Goal: Task Accomplishment & Management: Complete application form

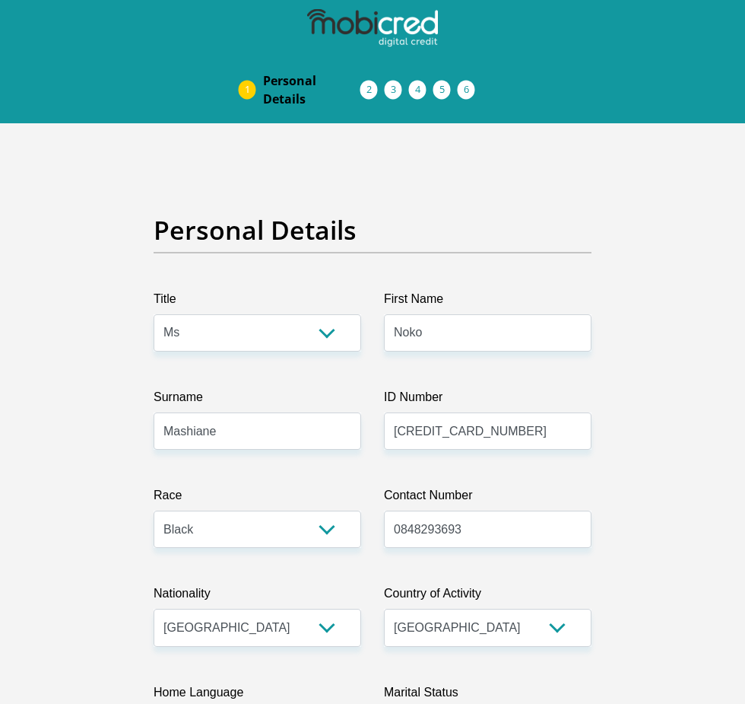
select select "Ms"
select select "1"
select select "ZAF"
select select "nso"
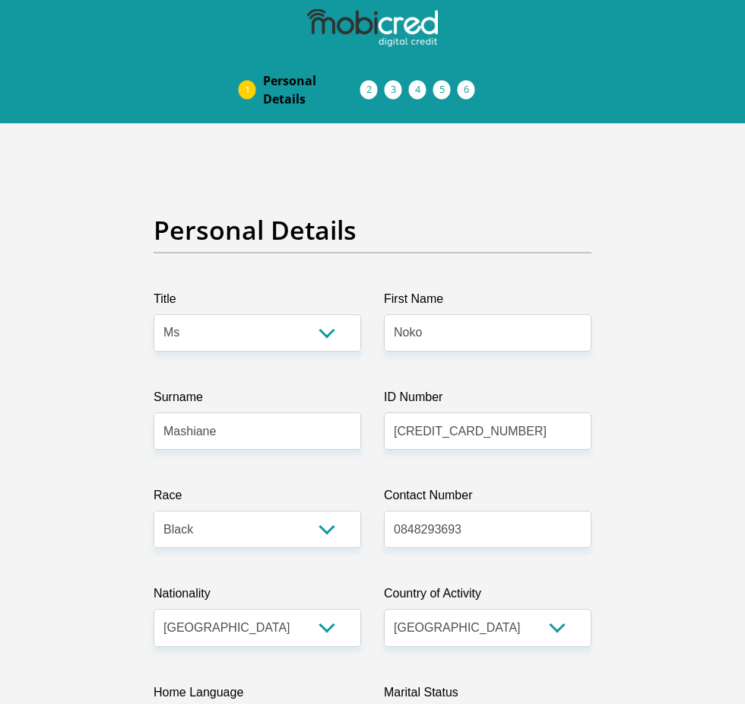
select select "2"
select select "Gauteng"
select select "5"
select select "parents"
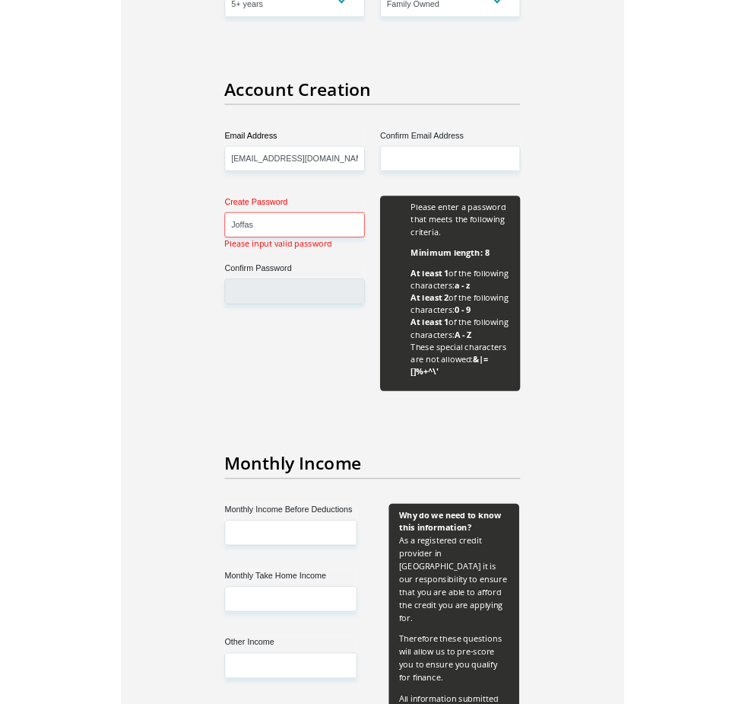
scroll to position [1248, 0]
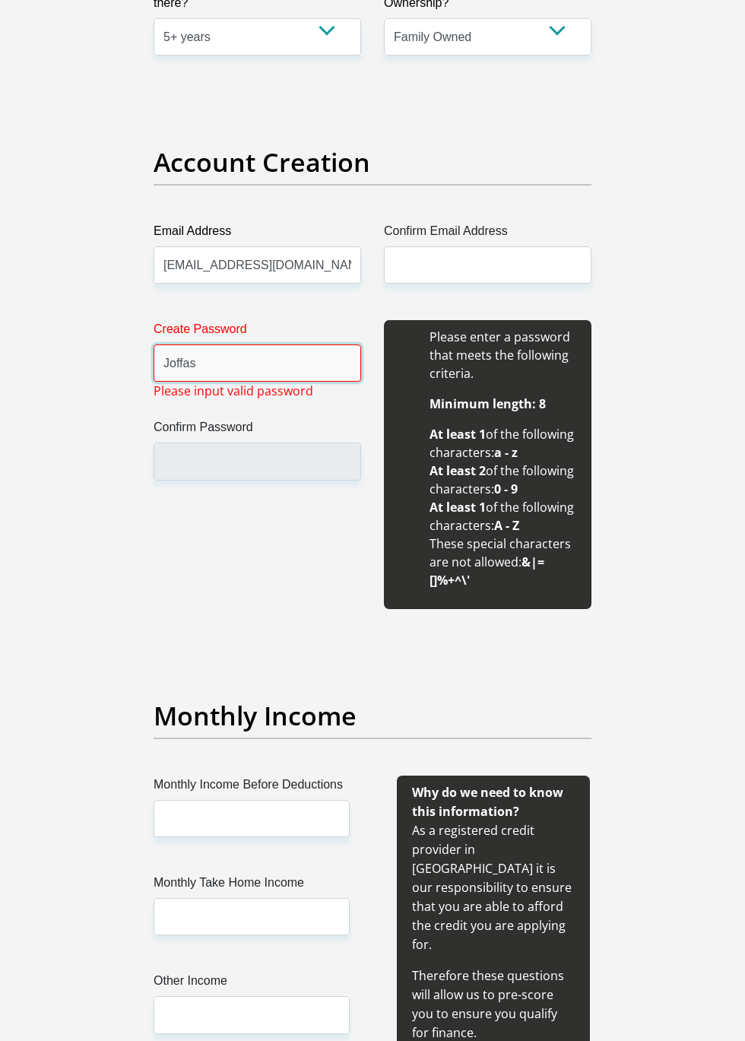
click at [238, 366] on input "Joffas" at bounding box center [258, 363] width 208 height 37
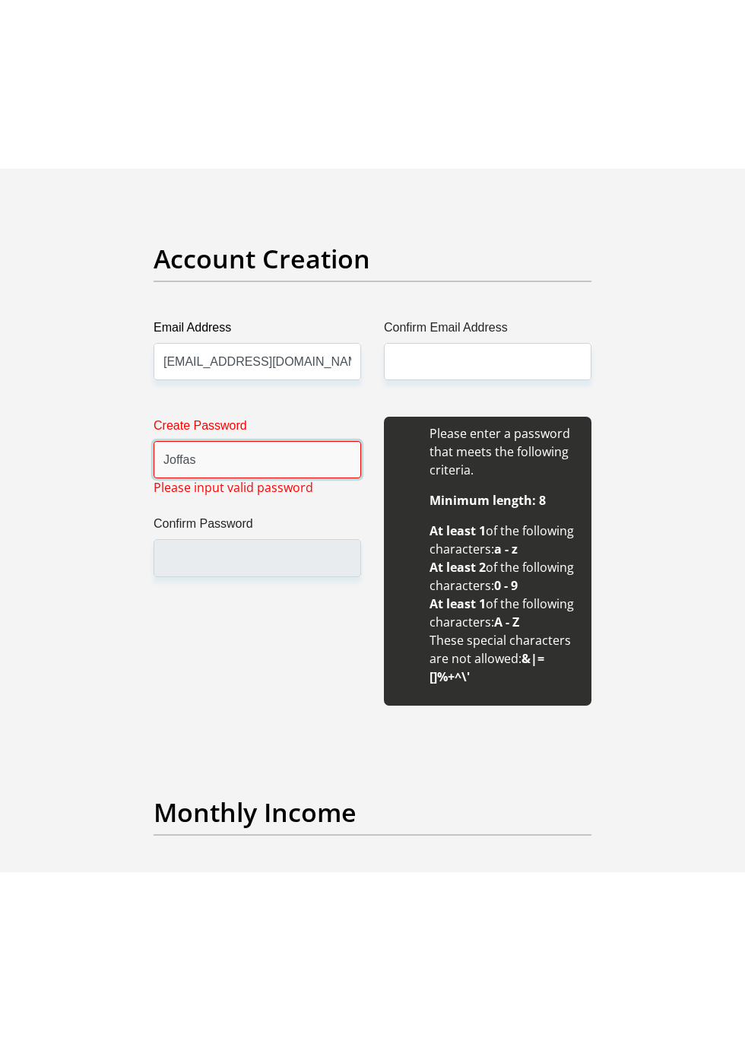
scroll to position [1324, 0]
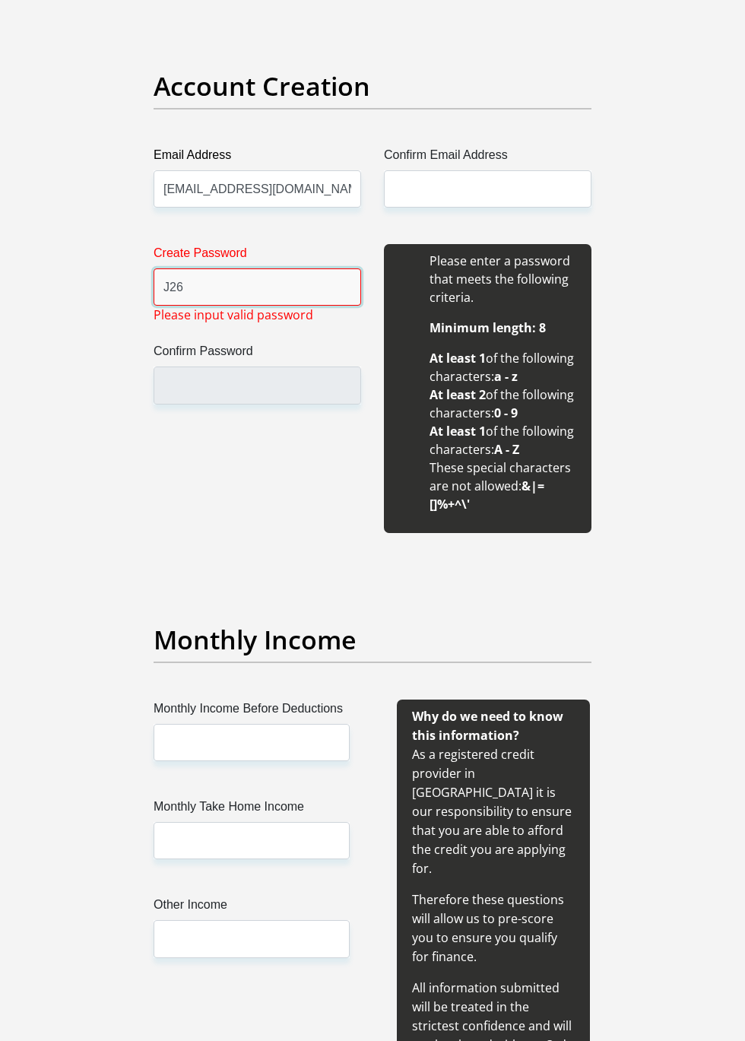
click at [236, 289] on input "J26" at bounding box center [258, 287] width 208 height 37
click at [229, 290] on input "J26#" at bounding box center [258, 287] width 208 height 37
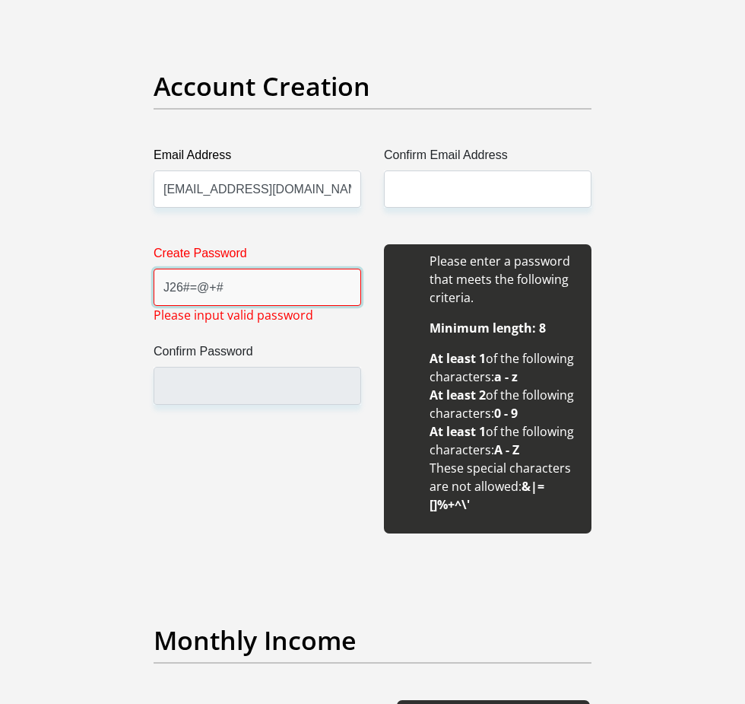
type input "J26#=@+#"
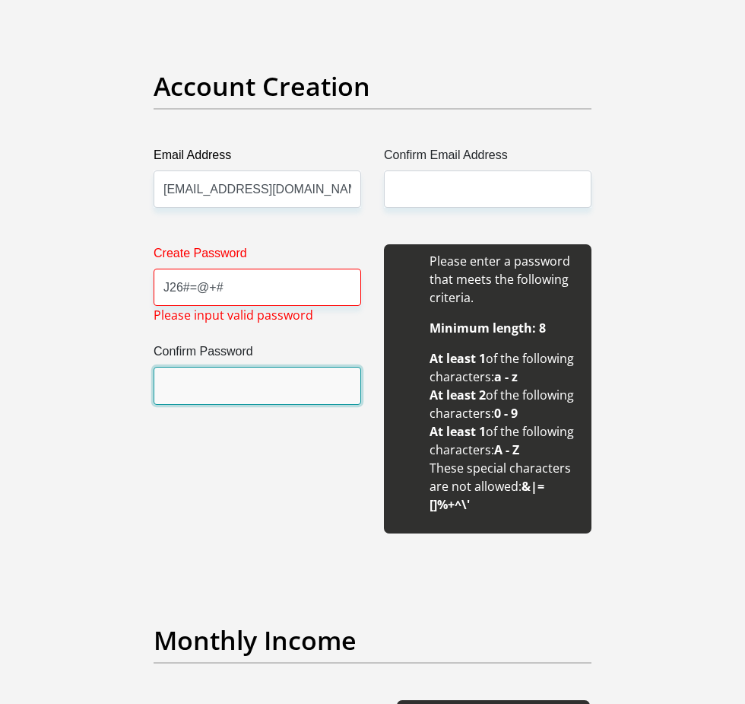
click at [262, 391] on input "Confirm Password" at bounding box center [258, 385] width 208 height 37
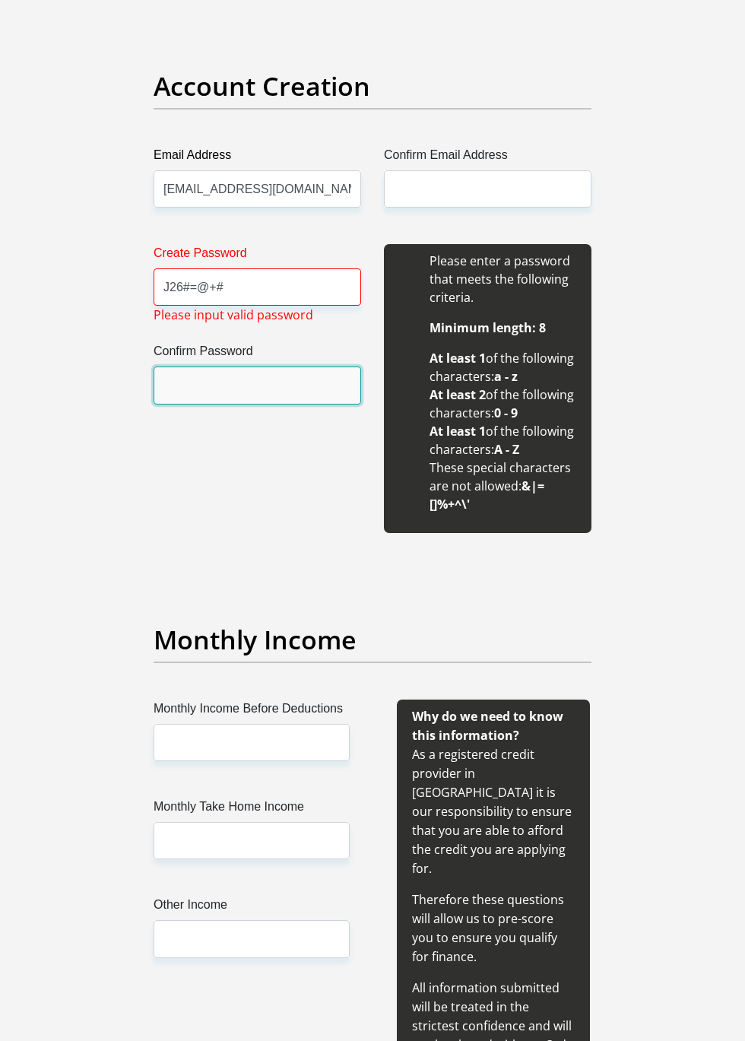
click at [256, 386] on input "Confirm Password" at bounding box center [258, 385] width 208 height 37
click at [245, 385] on input "Confirm Password" at bounding box center [258, 385] width 208 height 37
click at [253, 386] on input "Confirm Password" at bounding box center [258, 385] width 208 height 37
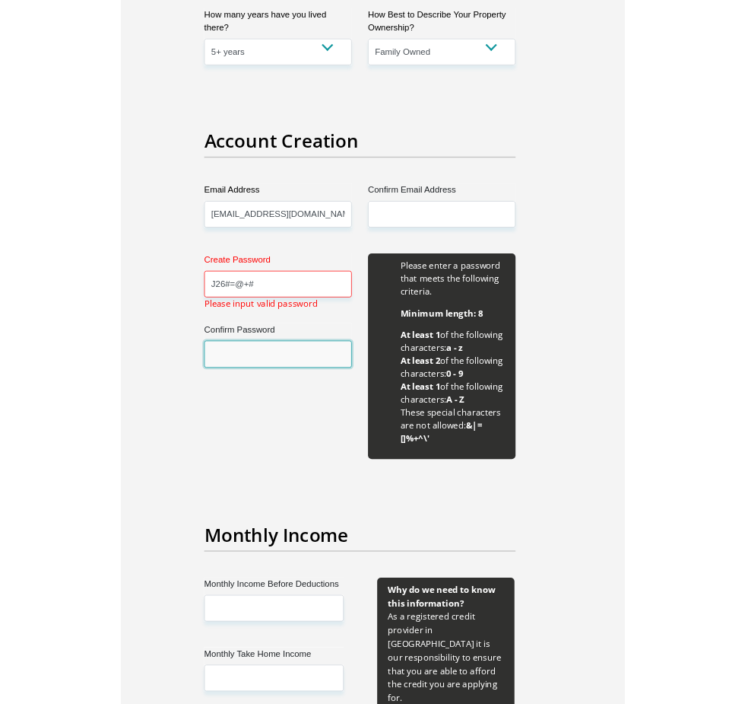
scroll to position [1156, 0]
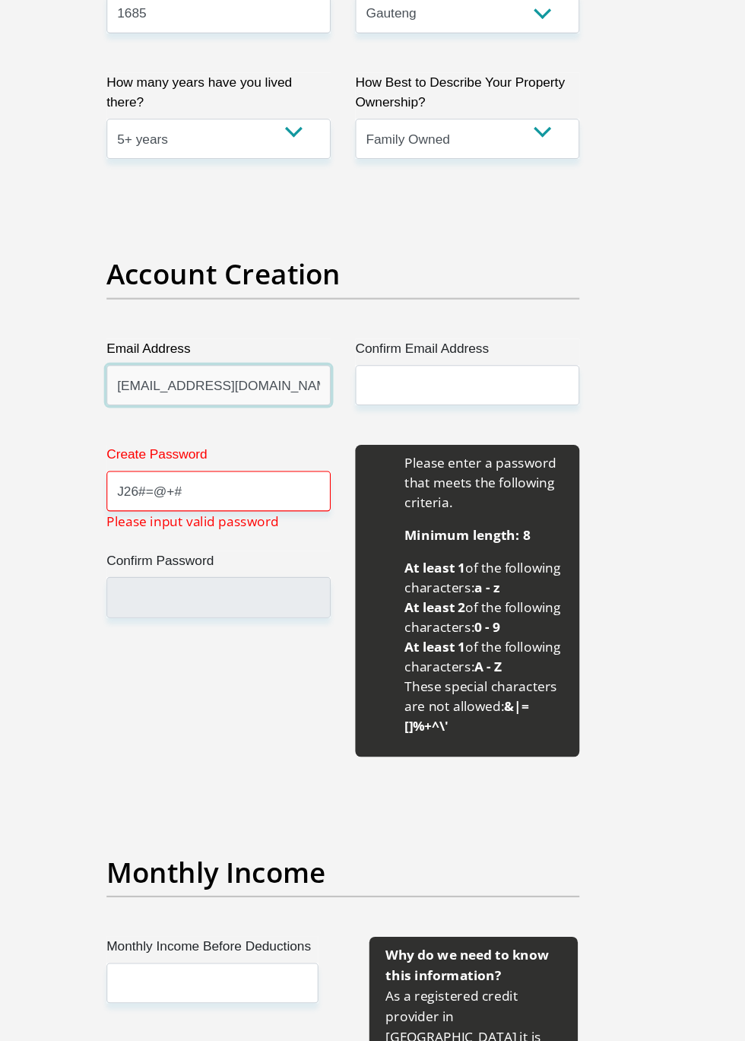
click at [263, 358] on input "[EMAIL_ADDRESS][DOMAIN_NAME]" at bounding box center [258, 357] width 208 height 37
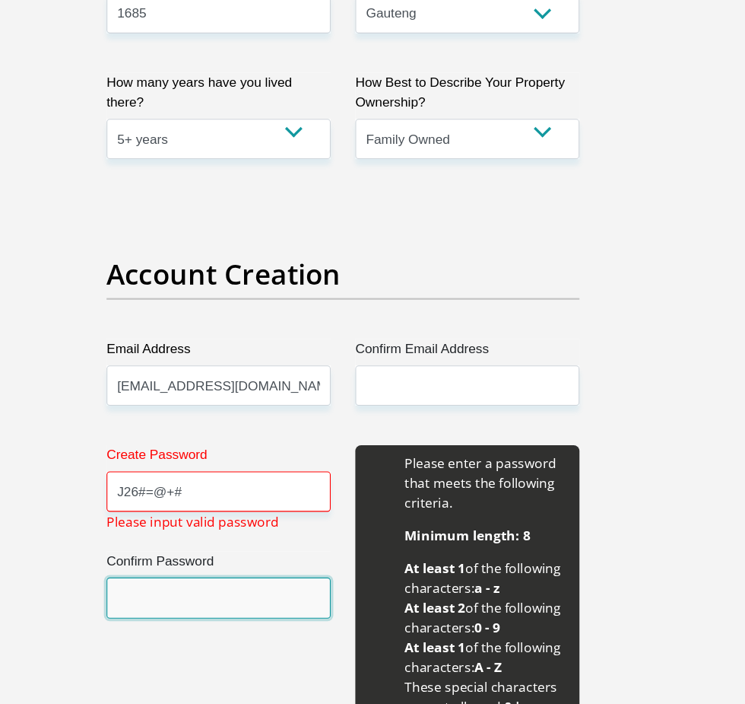
click at [261, 555] on input "Confirm Password" at bounding box center [258, 553] width 208 height 37
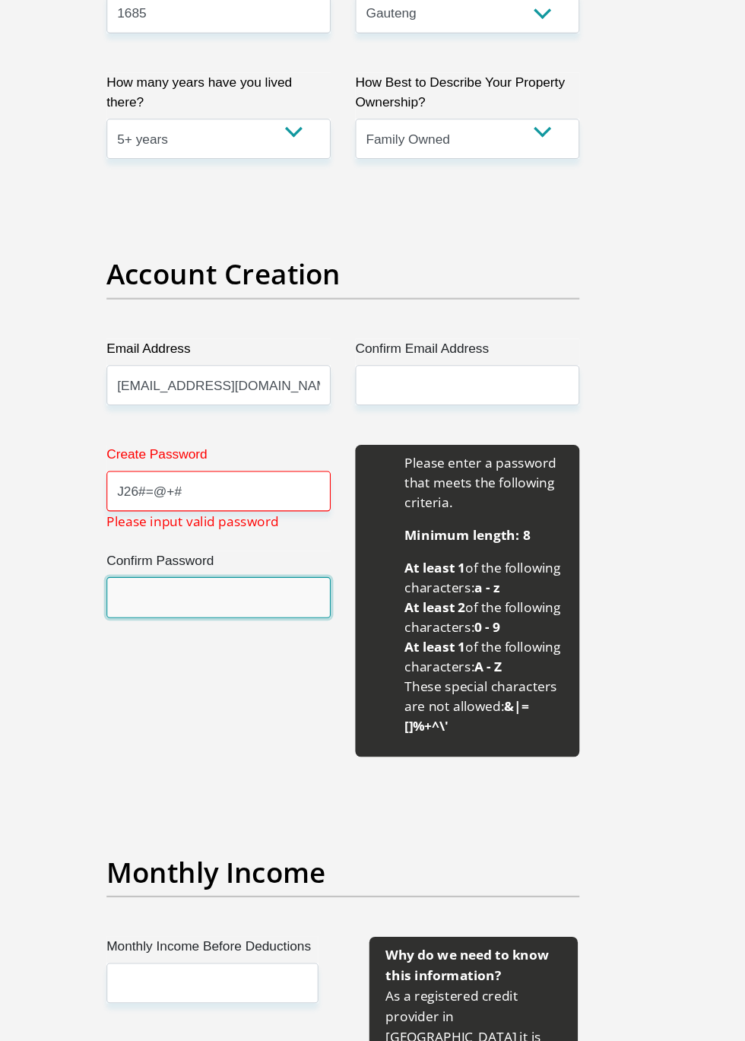
click at [262, 555] on input "Confirm Password" at bounding box center [258, 553] width 208 height 37
click at [246, 555] on input "Confirm Password" at bounding box center [258, 553] width 208 height 37
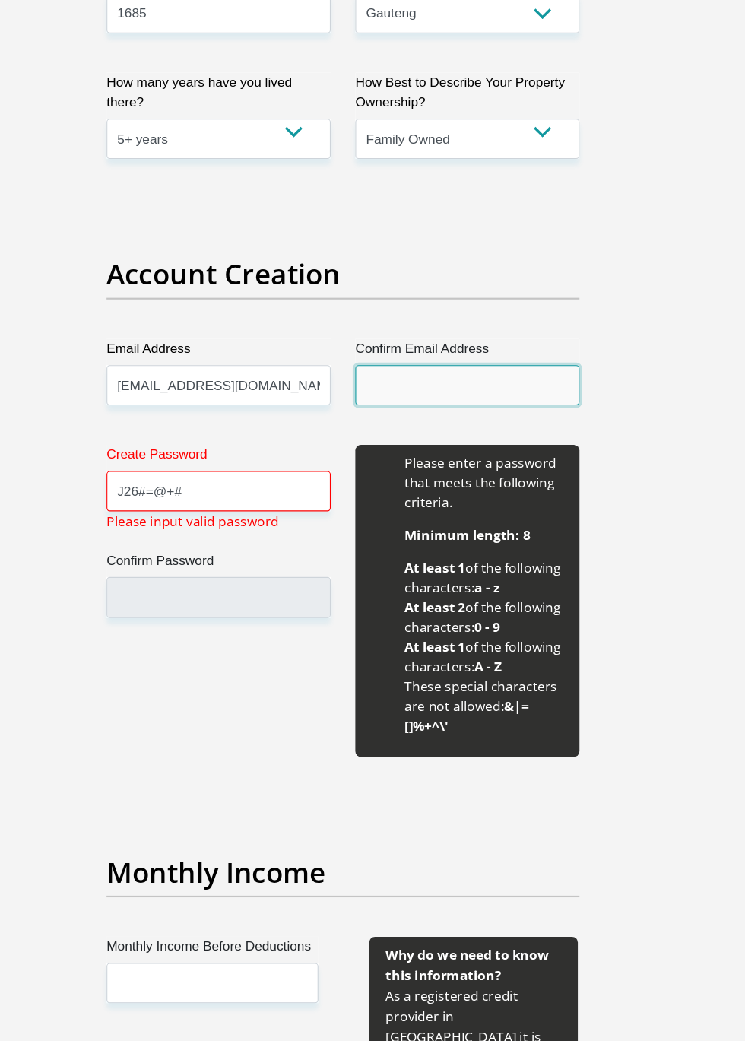
click at [467, 357] on input "Confirm Email Address" at bounding box center [488, 357] width 208 height 37
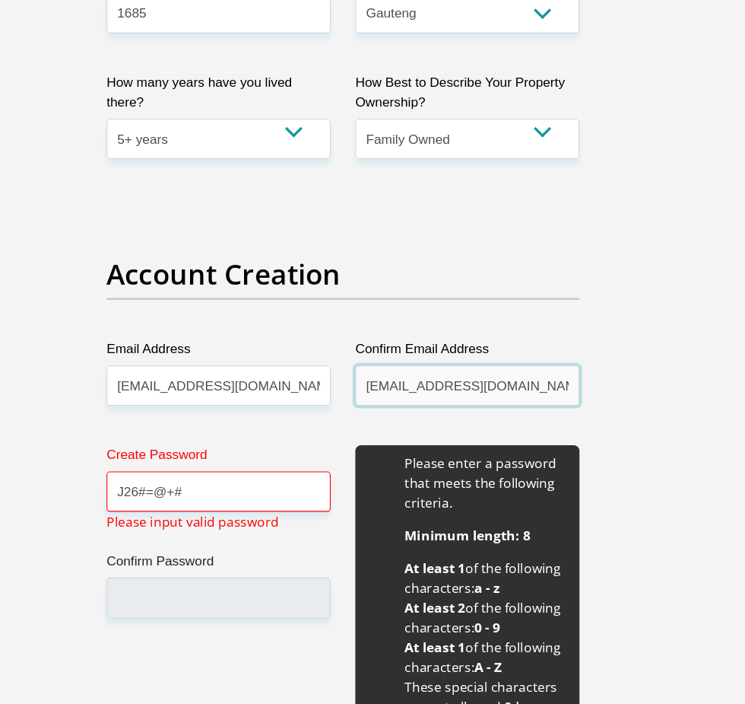
type input "[EMAIL_ADDRESS][DOMAIN_NAME]"
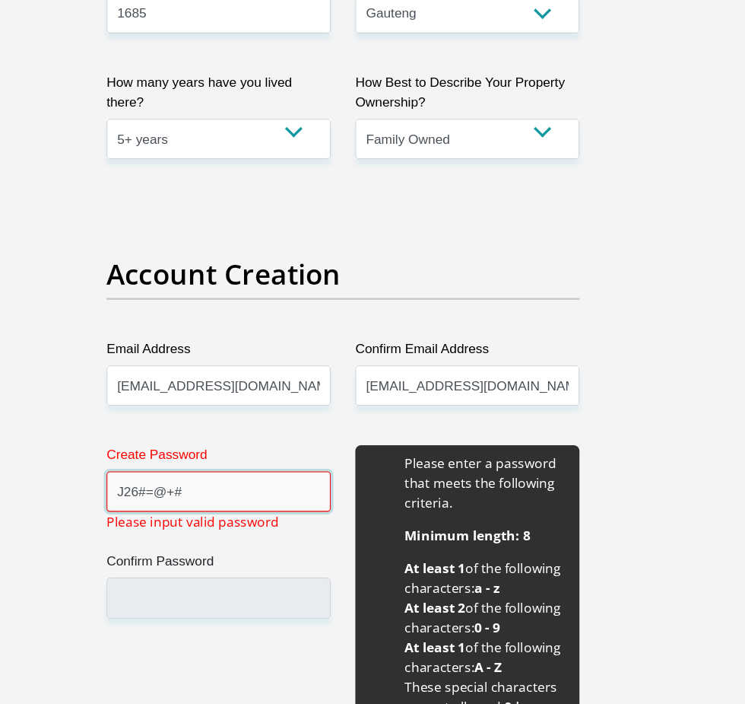
click at [262, 451] on input "J26#=@+#" at bounding box center [258, 455] width 208 height 37
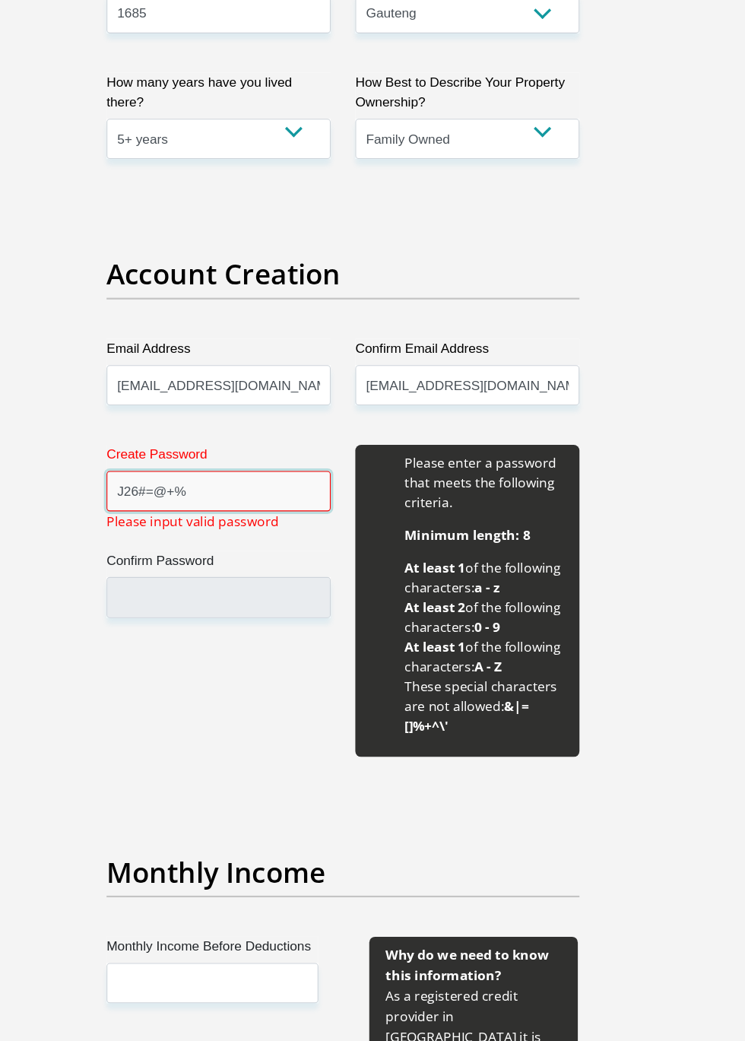
click at [252, 452] on input "J26#=@+%" at bounding box center [258, 455] width 208 height 37
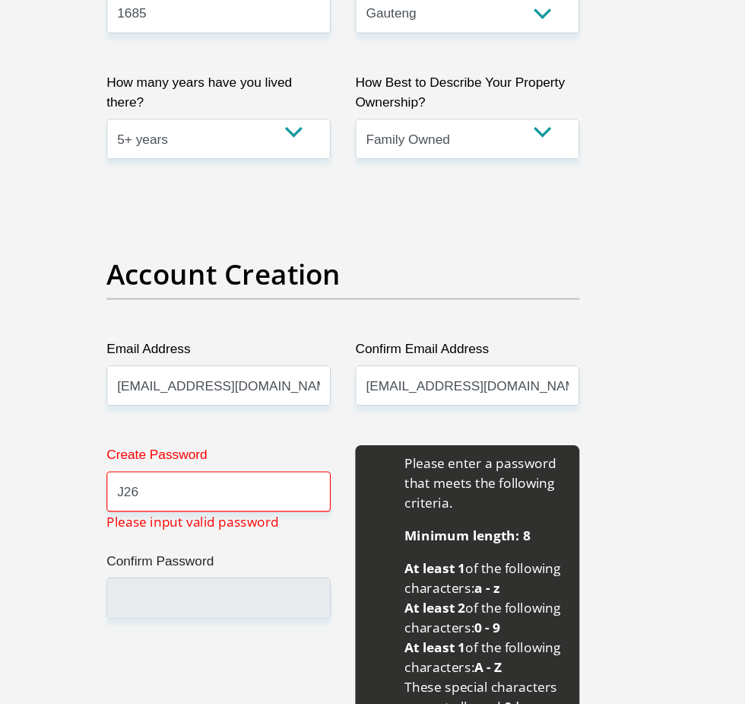
click at [233, 668] on div "Create Password J26 Please input valid password Confirm Password" at bounding box center [257, 556] width 230 height 289
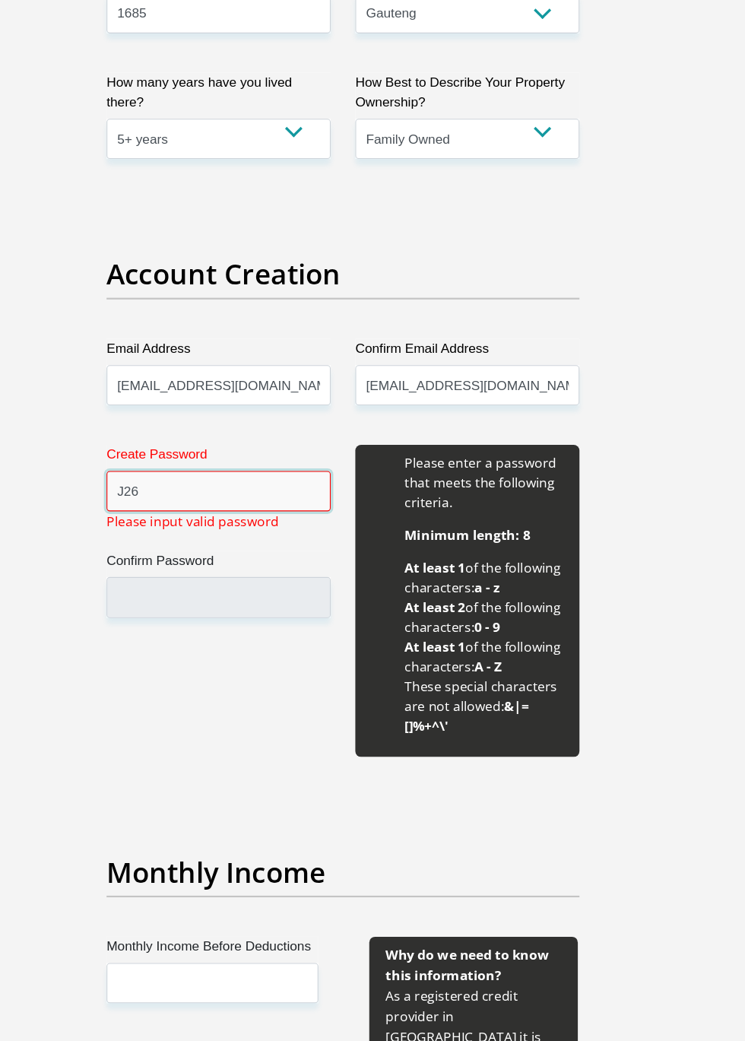
click at [202, 451] on input "J26" at bounding box center [258, 455] width 208 height 37
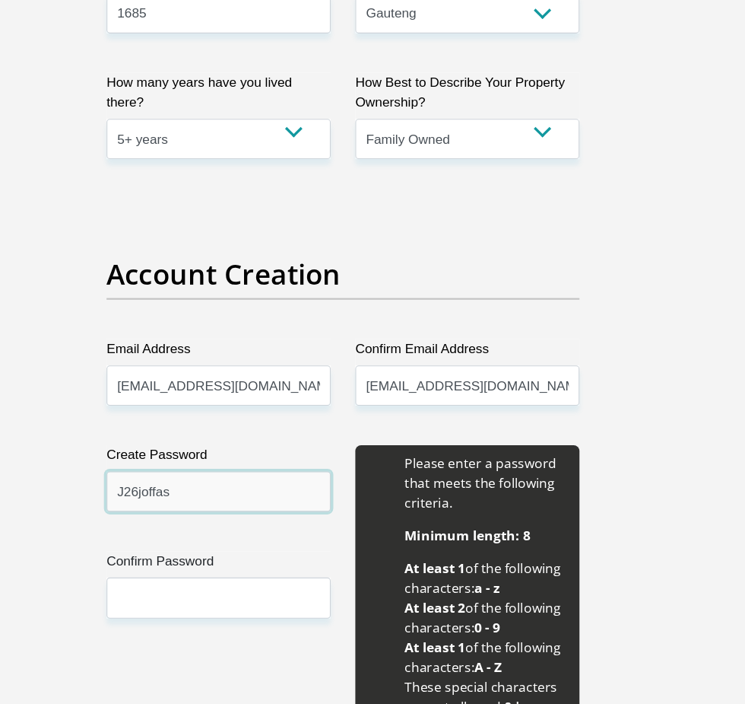
type input "J26joffas"
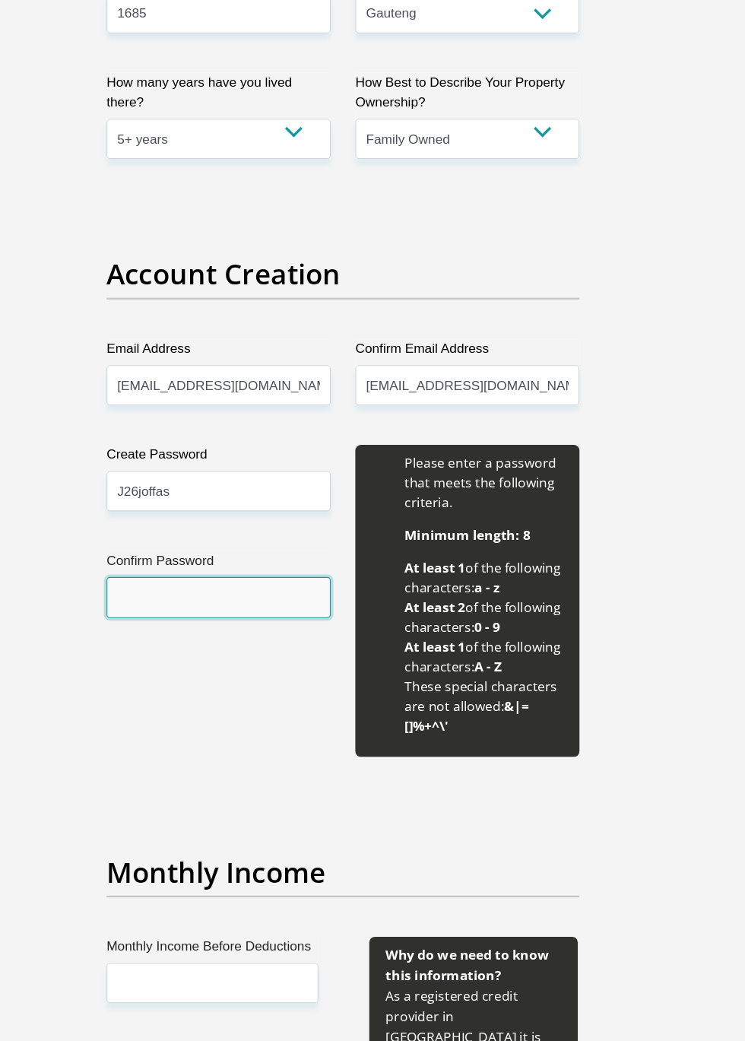
click at [253, 557] on input "Confirm Password" at bounding box center [258, 553] width 208 height 37
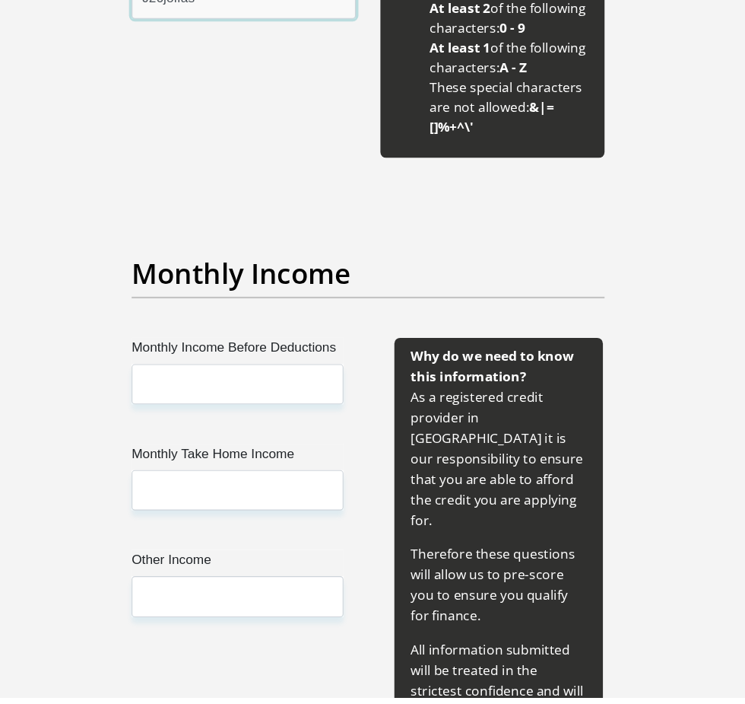
scroll to position [1654, 0]
type input "J26joffas"
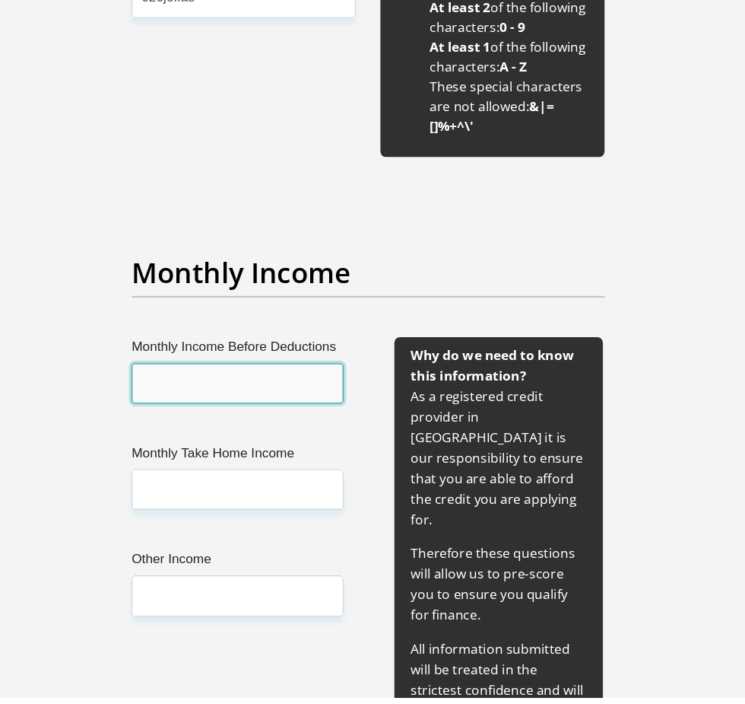
click at [232, 415] on input "Monthly Income Before Deductions" at bounding box center [252, 413] width 196 height 37
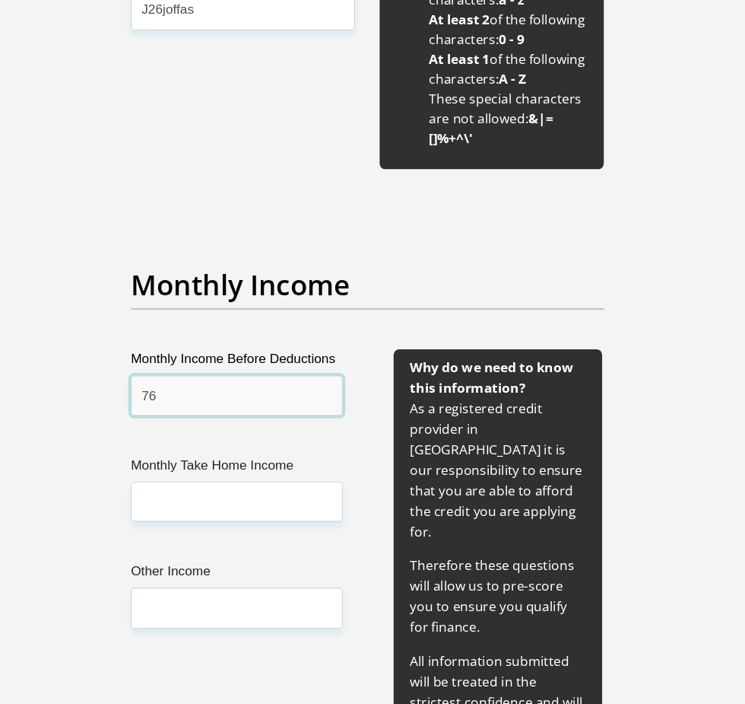
type input "7"
type input "7600"
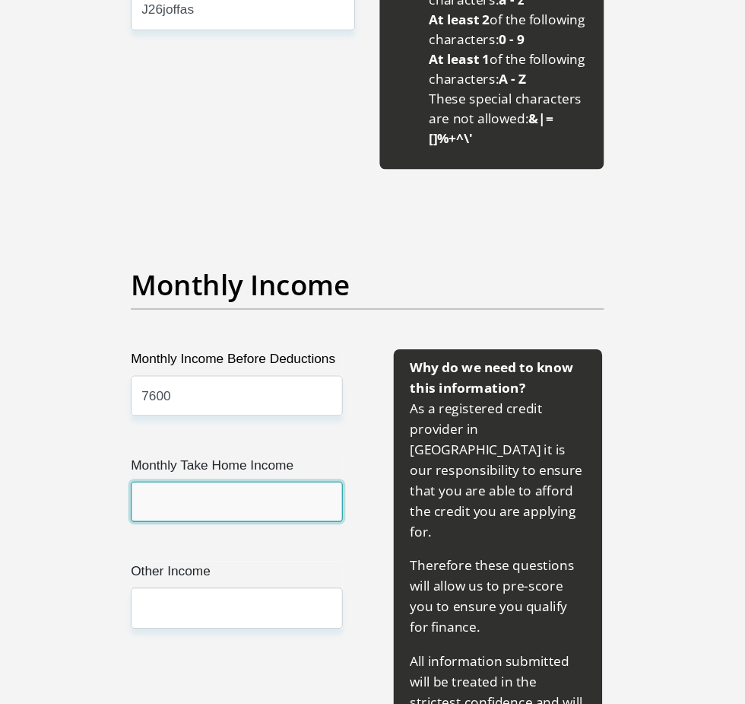
click at [234, 508] on input "Monthly Take Home Income" at bounding box center [252, 511] width 196 height 37
type input "5600"
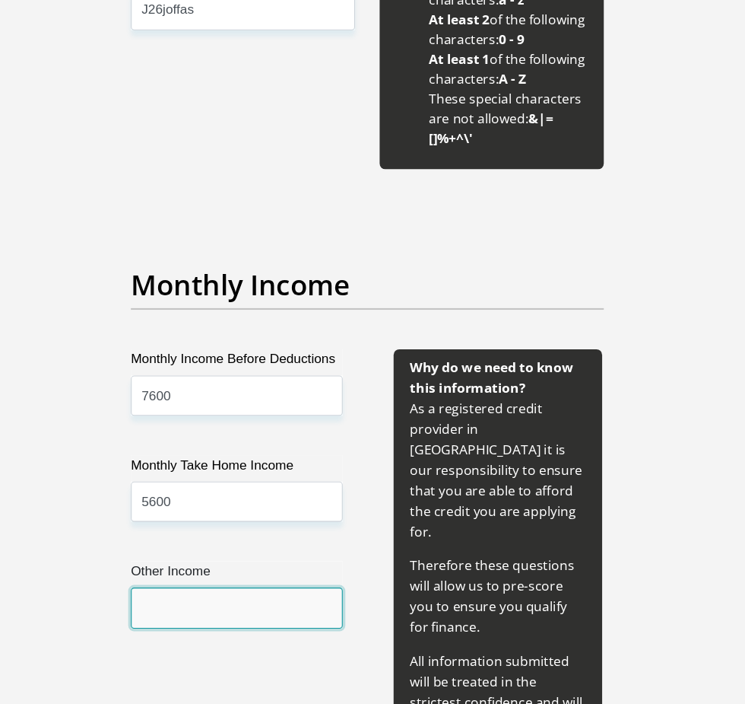
click at [235, 609] on input "Other Income" at bounding box center [252, 609] width 196 height 37
type input "1600"
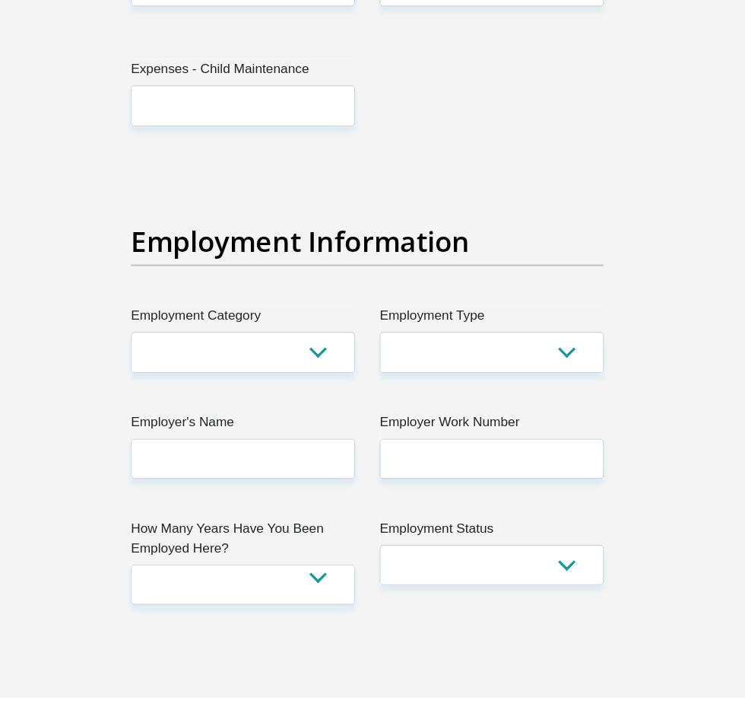
scroll to position [2797, 0]
